Goal: Task Accomplishment & Management: Manage account settings

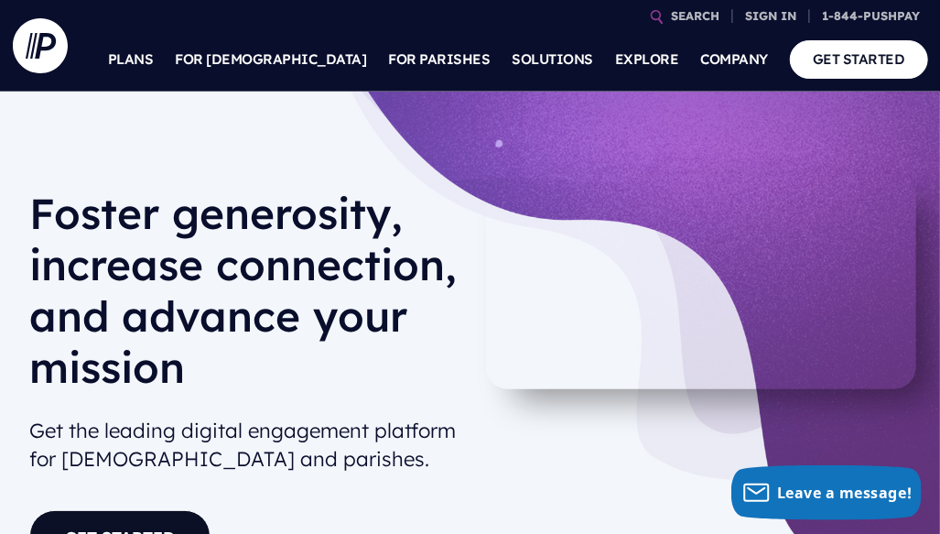
click at [769, 27] on link "COMPANY" at bounding box center [735, 59] width 68 height 64
click at [765, 8] on link "SIGN IN" at bounding box center [772, 16] width 66 height 32
click at [581, 85] on p "Sign into your personal account to make a donation, view transactions, manage r…" at bounding box center [655, 134] width 286 height 105
click at [645, 113] on p "Sign into your personal account to make a donation, view transactions, manage r…" at bounding box center [655, 134] width 286 height 105
click at [620, 108] on p "Sign into your personal account to make a donation, view transactions, manage r…" at bounding box center [655, 134] width 286 height 105
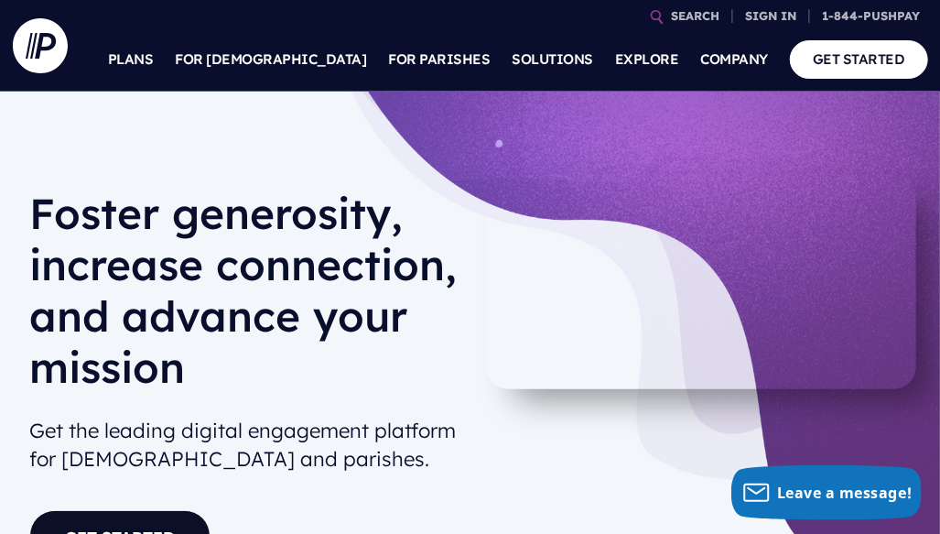
click at [892, 250] on section at bounding box center [470, 267] width 940 height 534
click at [784, 17] on link "SIGN IN" at bounding box center [772, 16] width 66 height 32
click at [791, 14] on link "SIGN IN" at bounding box center [772, 16] width 66 height 32
click at [648, 103] on p "Sign into your personal account to make a donation, view transactions, manage r…" at bounding box center [655, 134] width 286 height 105
